Goal: Find specific page/section: Find specific page/section

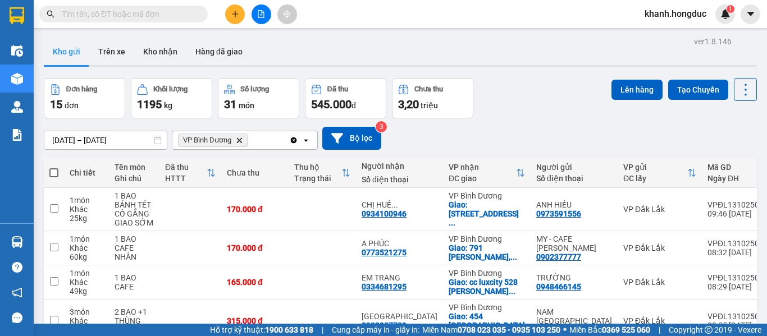
click at [358, 127] on button "Bộ lọc" at bounding box center [351, 138] width 59 height 23
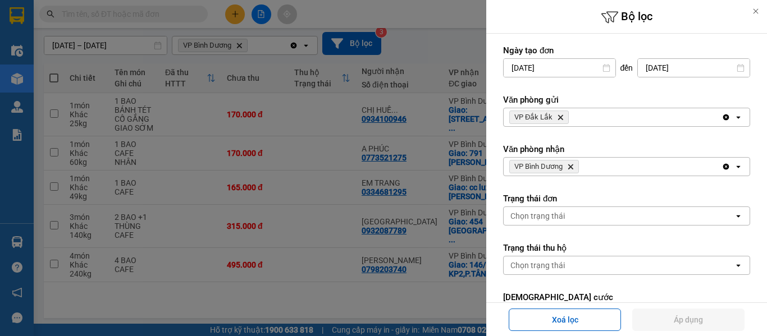
click at [572, 166] on icon "VP Bình Dương, close by backspace" at bounding box center [570, 166] width 5 height 5
click at [572, 166] on div "VP [PERSON_NAME]" at bounding box center [612, 167] width 218 height 18
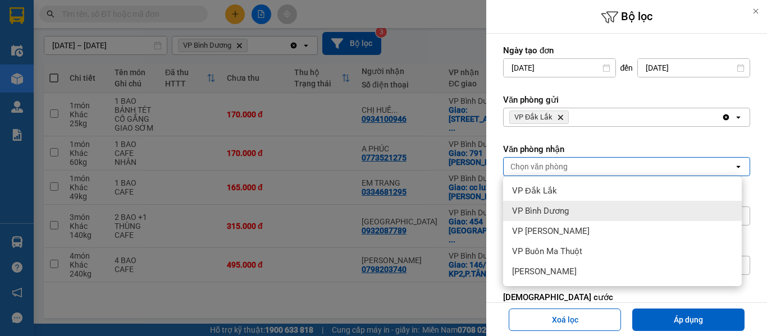
click at [548, 204] on div "VP Bình Dương" at bounding box center [622, 211] width 238 height 20
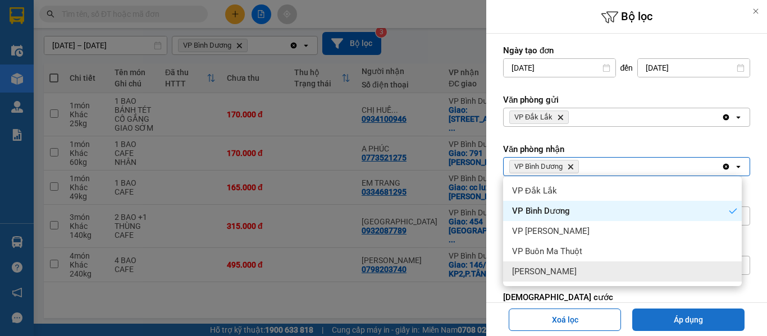
click at [656, 323] on button "Áp dụng" at bounding box center [688, 320] width 112 height 22
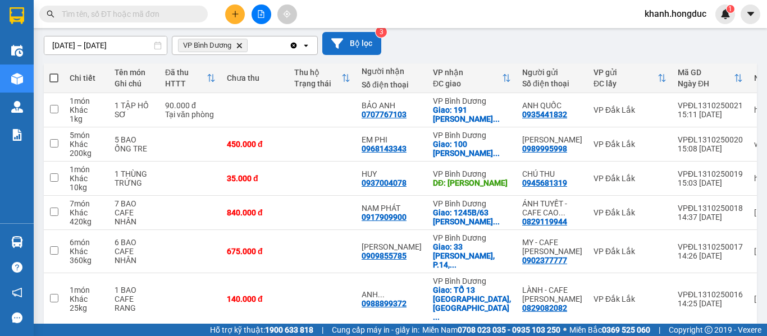
click at [360, 44] on button "Bộ lọc" at bounding box center [351, 43] width 59 height 23
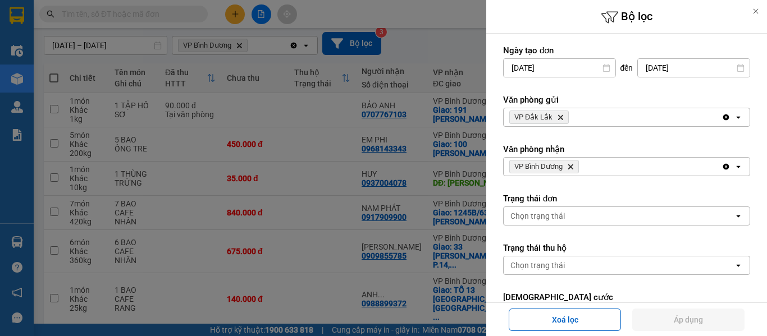
click at [567, 166] on span "VP [PERSON_NAME]" at bounding box center [544, 166] width 70 height 13
click at [570, 167] on icon "VP Bình Dương, close by backspace" at bounding box center [570, 166] width 5 height 5
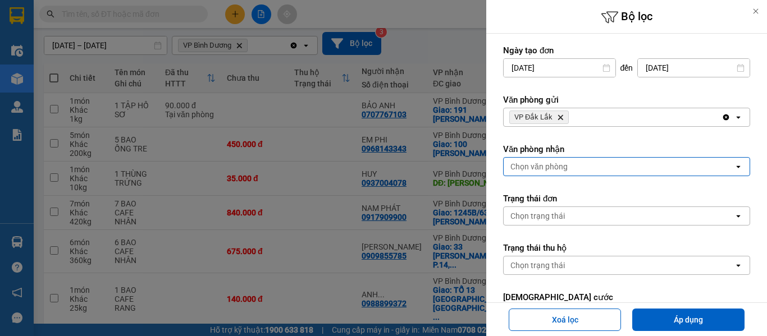
click at [570, 167] on div "Chọn văn phòng" at bounding box center [618, 167] width 230 height 18
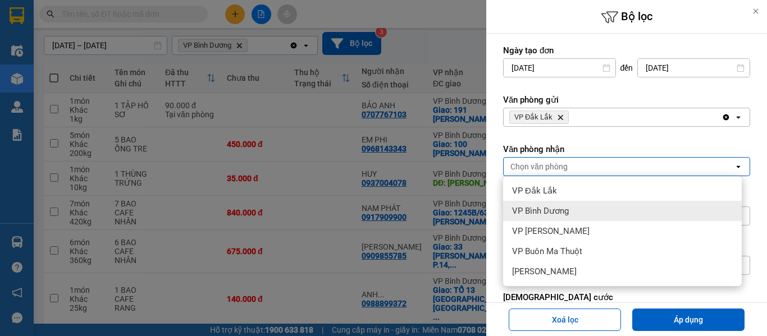
click at [565, 209] on span "VP Bình Dương" at bounding box center [540, 210] width 57 height 11
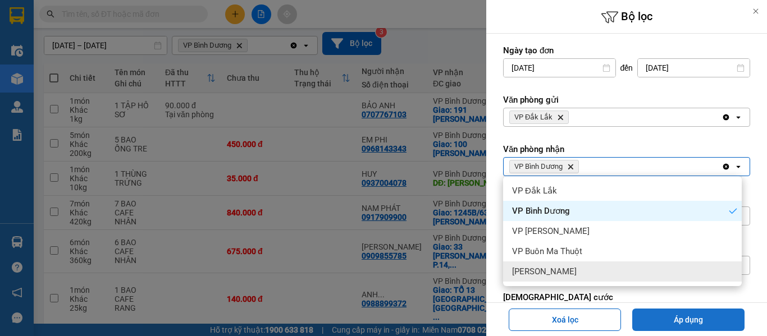
click at [664, 315] on button "Áp dụng" at bounding box center [688, 320] width 112 height 22
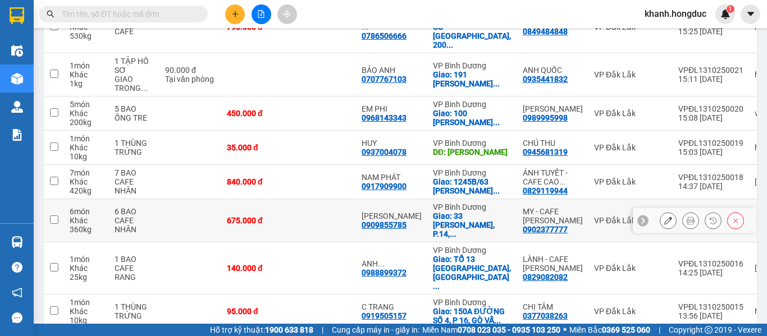
scroll to position [207, 0]
